Goal: Find contact information: Find contact information

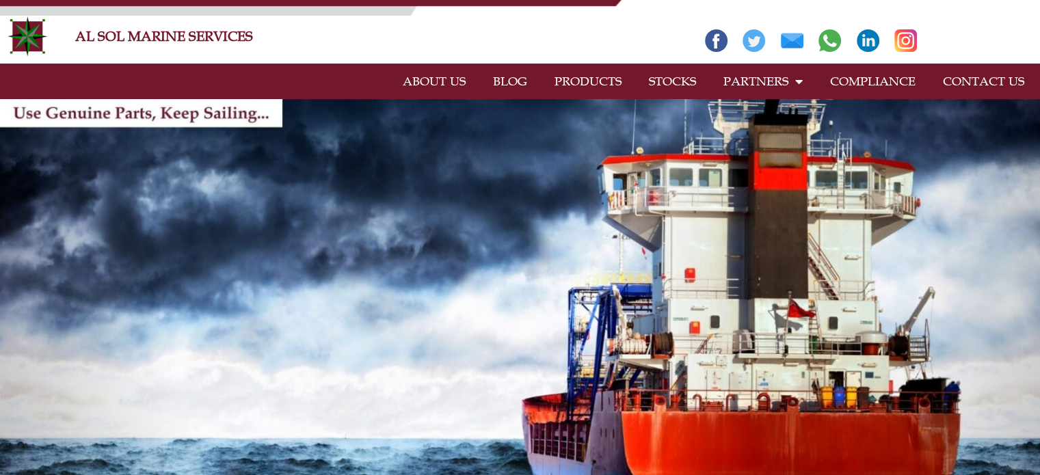
drag, startPoint x: 0, startPoint y: 0, endPoint x: 1011, endPoint y: 80, distance: 1014.5
click at [1011, 80] on link "CONTACT US" at bounding box center [983, 81] width 109 height 31
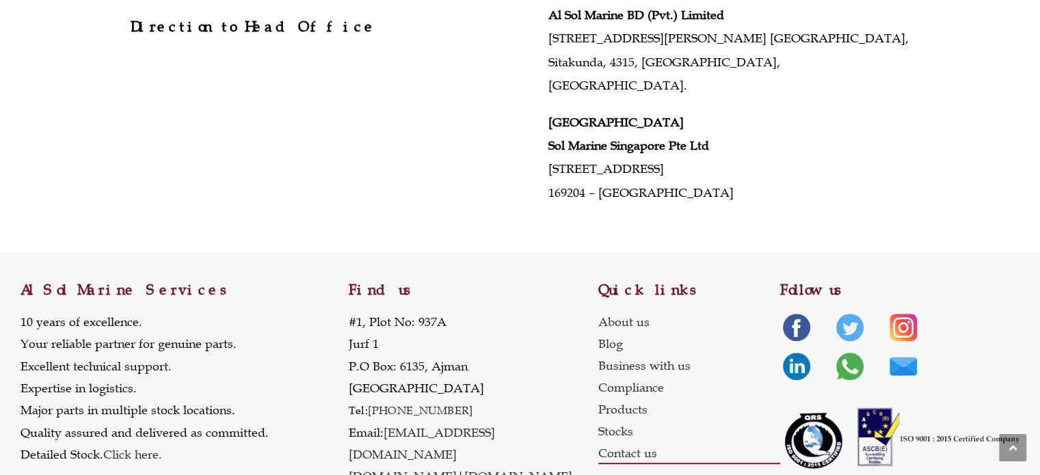
scroll to position [726, 0]
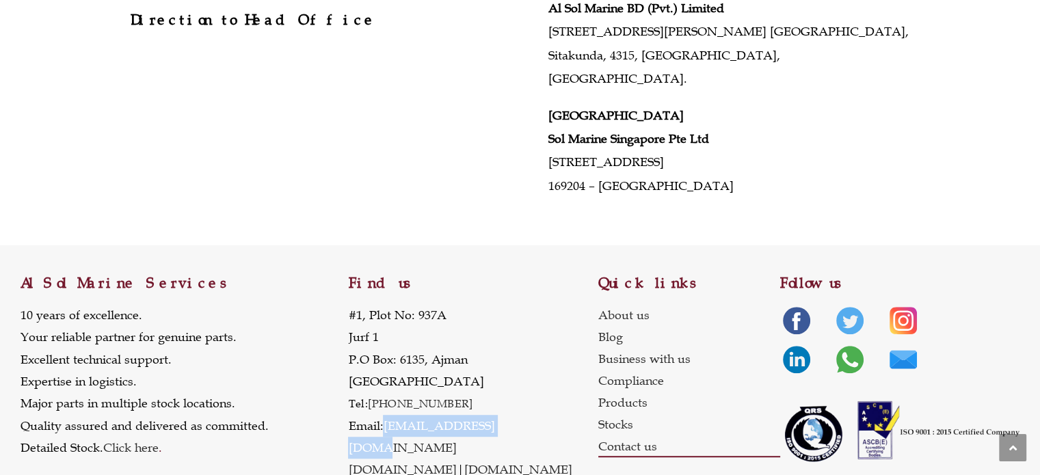
drag, startPoint x: 520, startPoint y: 401, endPoint x: 386, endPoint y: 405, distance: 134.1
click at [386, 405] on p "#1, Plot No: 937A Jurf 1 P.O Box: 6135, Ajman United Arab Emirates Tel: +971 6 …" at bounding box center [473, 392] width 250 height 177
copy link "[EMAIL_ADDRESS][DOMAIN_NAME]"
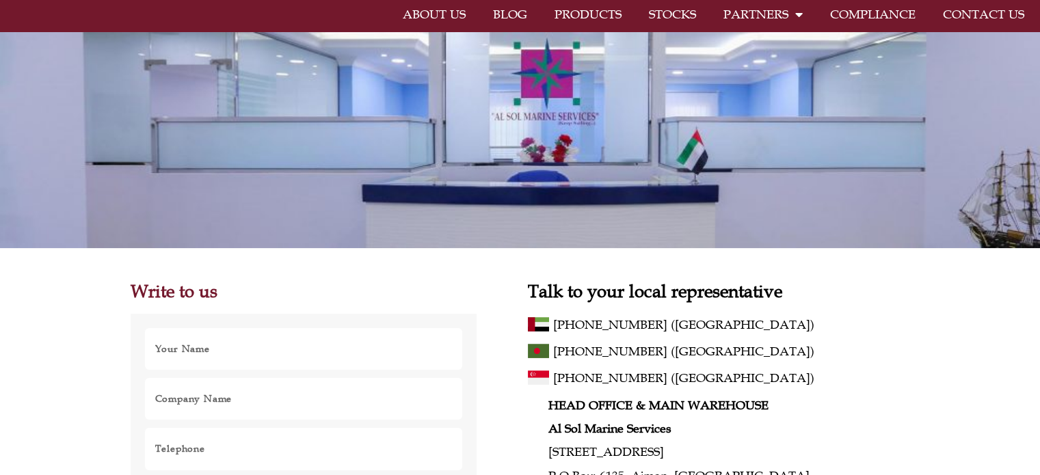
scroll to position [61, 0]
